Goal: Navigation & Orientation: Understand site structure

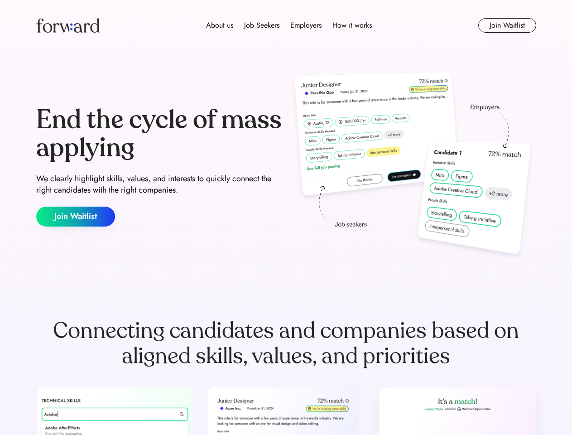
click at [286, 217] on div "End the cycle of mass applying We clearly highlight skills, values, and interes…" at bounding box center [286, 166] width 500 height 195
click at [286, 25] on div "About us Job Seekers Employers How it works" at bounding box center [289, 25] width 357 height 11
click at [68, 25] on img at bounding box center [67, 25] width 63 height 14
click at [289, 25] on div "About us Job Seekers Employers How it works" at bounding box center [289, 25] width 357 height 11
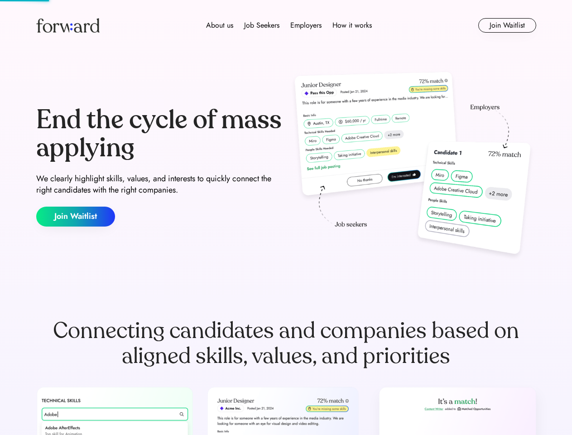
click at [220, 25] on div "About us" at bounding box center [219, 25] width 27 height 11
click at [262, 25] on div "Job Seekers" at bounding box center [261, 25] width 35 height 11
click at [306, 25] on div "Employers" at bounding box center [305, 25] width 31 height 11
click at [352, 25] on div "How it works" at bounding box center [352, 25] width 39 height 11
click at [507, 25] on button "Join Waitlist" at bounding box center [507, 25] width 58 height 14
